Goal: Transaction & Acquisition: Purchase product/service

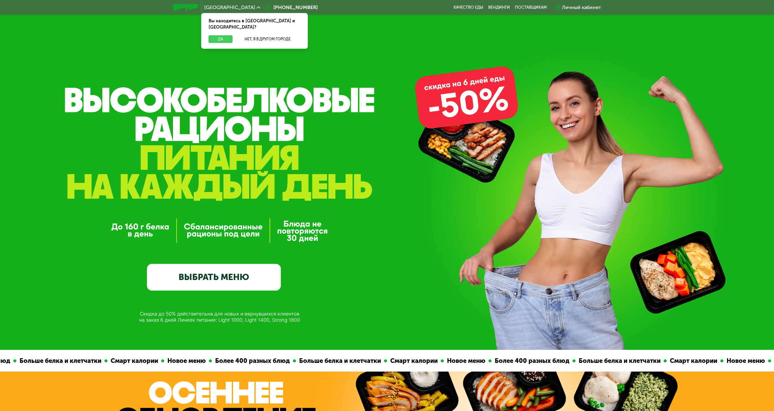
click at [224, 35] on button "Да" at bounding box center [221, 38] width 24 height 7
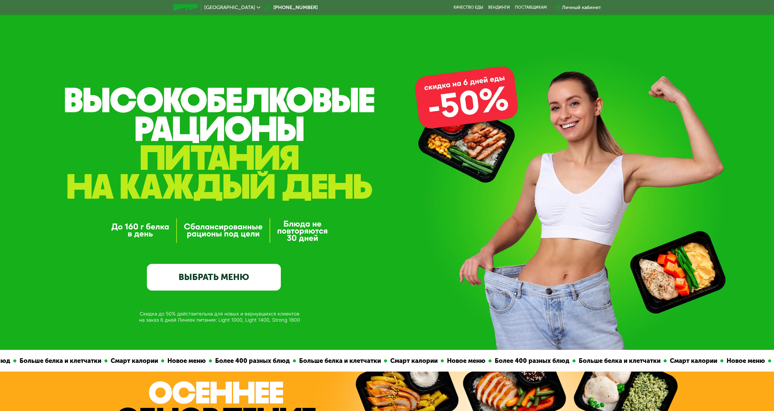
click at [227, 276] on link "ВЫБРАТЬ МЕНЮ" at bounding box center [214, 277] width 134 height 27
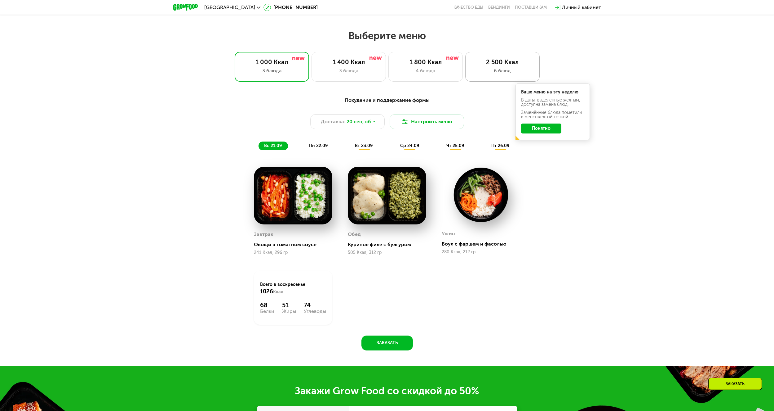
scroll to position [571, 0]
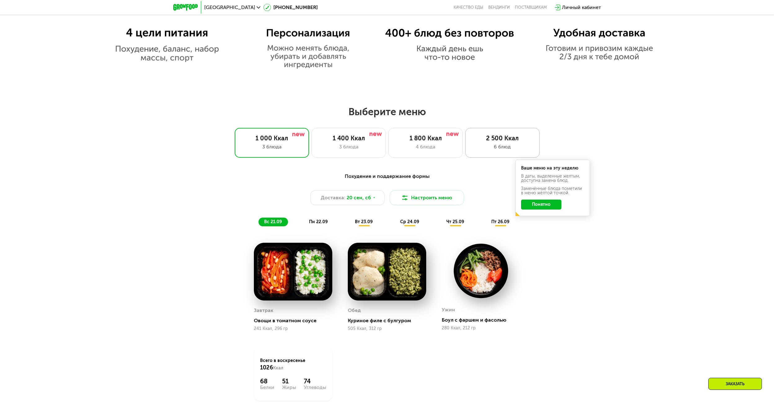
click at [490, 138] on div "2 500 Ккал" at bounding box center [502, 137] width 61 height 7
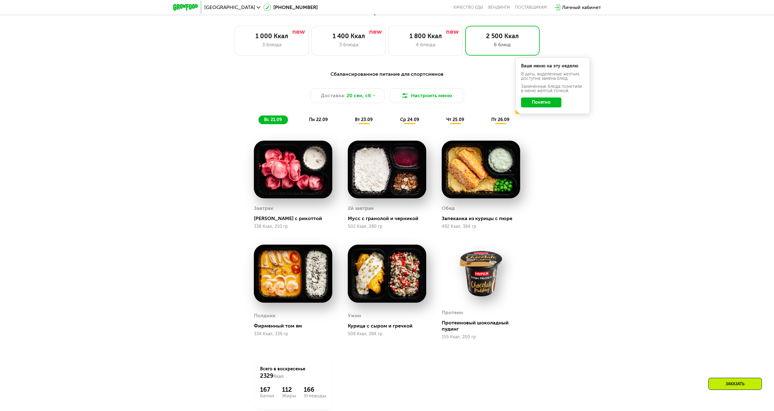
scroll to position [664, 0]
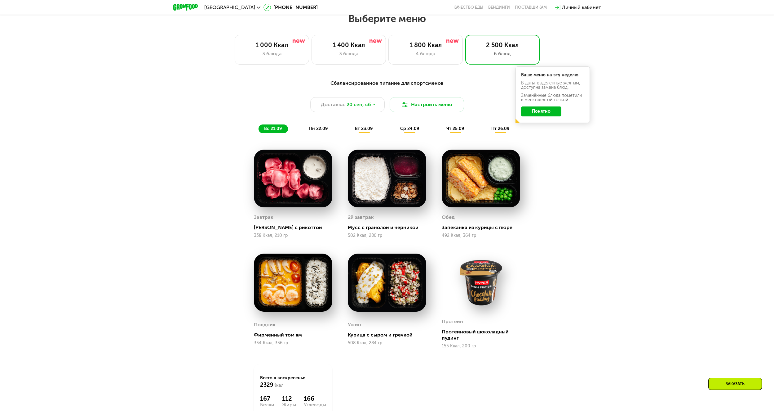
click at [546, 112] on button "Понятно" at bounding box center [541, 111] width 40 height 10
click at [495, 49] on div "2 500 Ккал" at bounding box center [502, 44] width 61 height 7
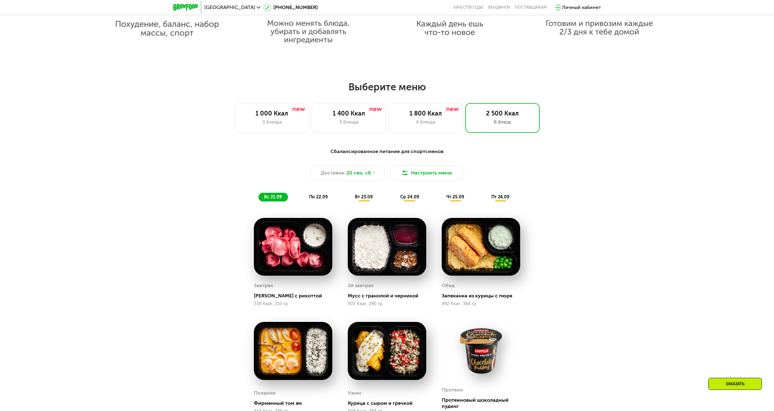
scroll to position [571, 0]
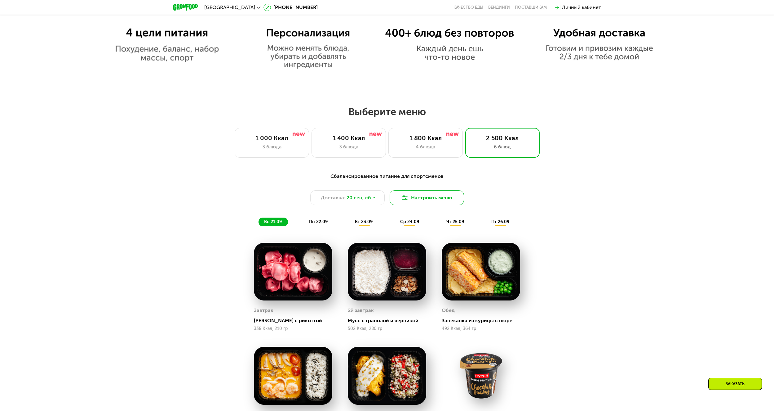
click at [407, 201] on img at bounding box center [404, 197] width 7 height 7
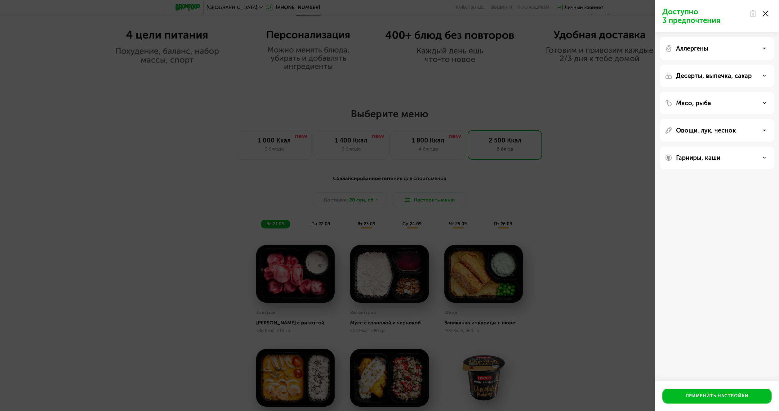
click at [453, 195] on div "Доступно 3 предпочтения Аллергены Десерты, выпечка, сахар Мясо, рыба Овощи, лук…" at bounding box center [389, 205] width 779 height 411
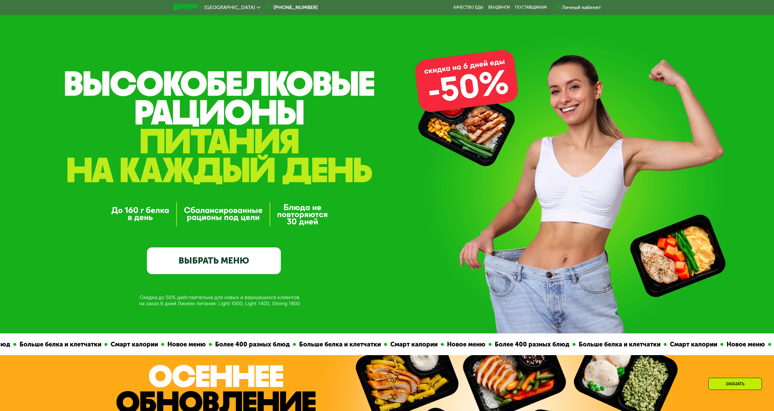
scroll to position [0, 0]
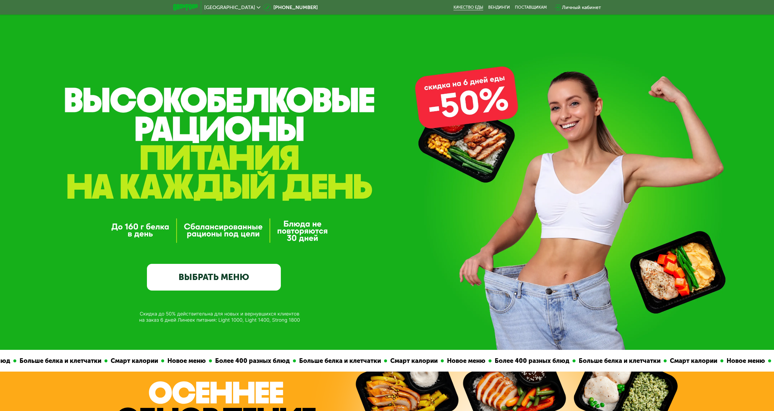
click at [472, 8] on link "Качество еды" at bounding box center [469, 7] width 30 height 5
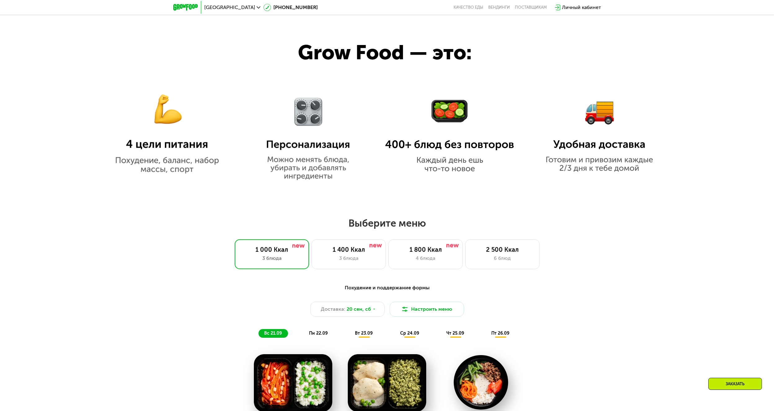
scroll to position [465, 0]
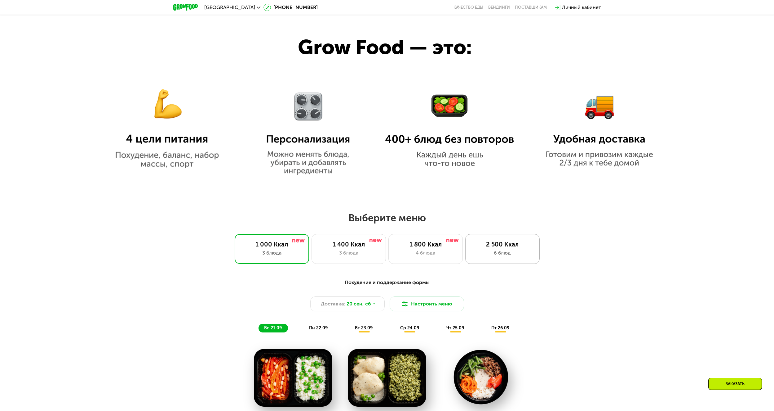
click at [475, 253] on div "6 блюд" at bounding box center [502, 252] width 61 height 7
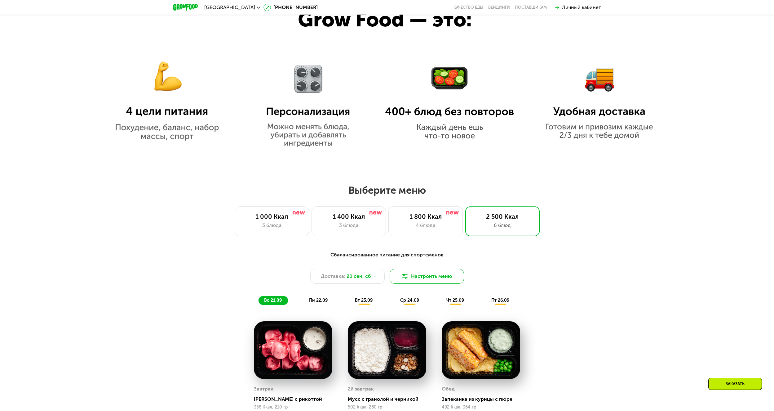
scroll to position [496, 0]
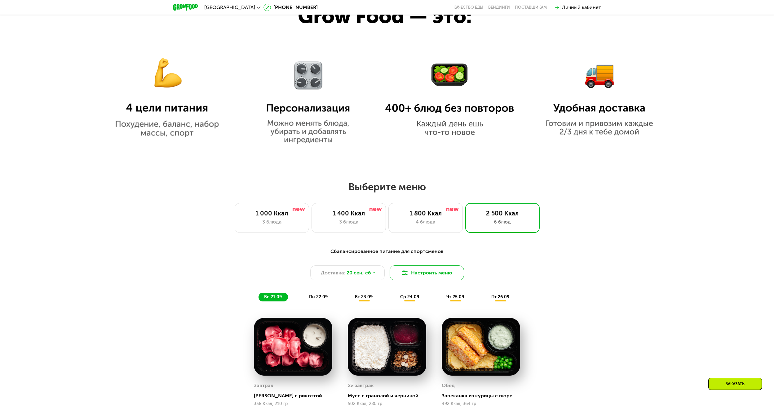
click at [420, 272] on button "Настроить меню" at bounding box center [427, 272] width 74 height 15
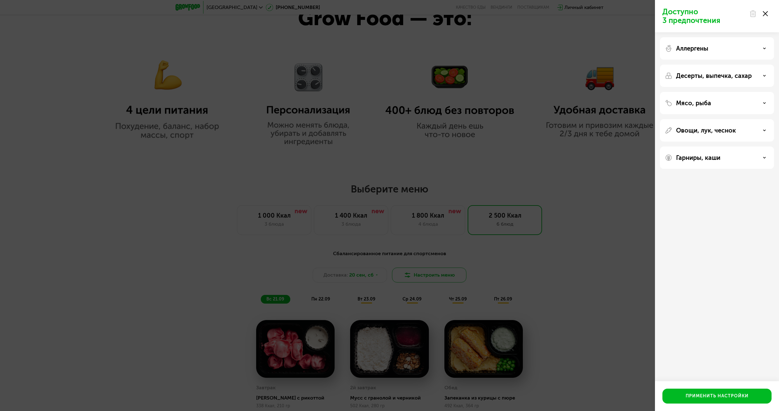
click at [420, 272] on div "Доступно 3 предпочтения Аллергены Десерты, выпечка, сахар Мясо, рыба Овощи, лук…" at bounding box center [389, 205] width 779 height 411
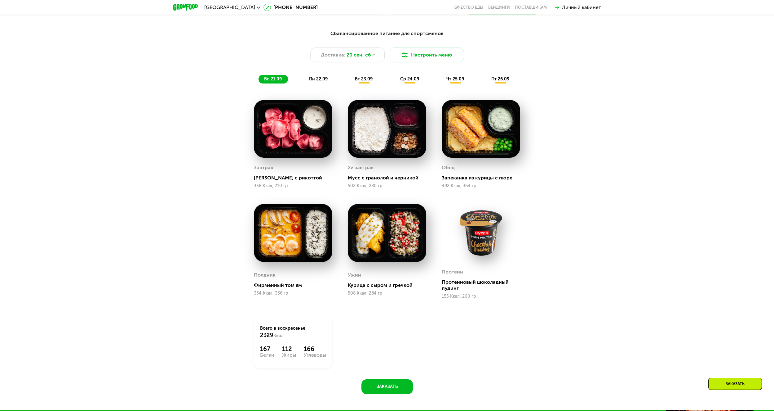
scroll to position [713, 0]
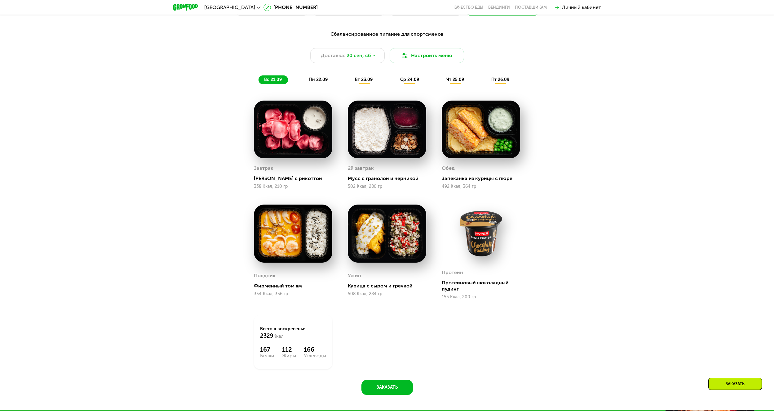
click at [279, 135] on img at bounding box center [293, 129] width 78 height 58
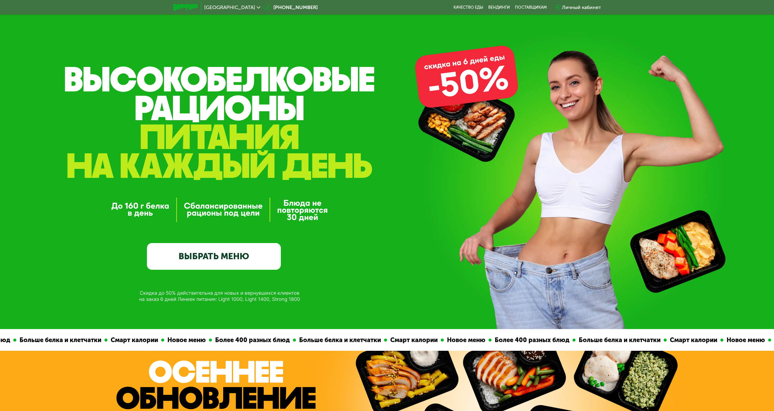
scroll to position [0, 0]
